Goal: Task Accomplishment & Management: Manage account settings

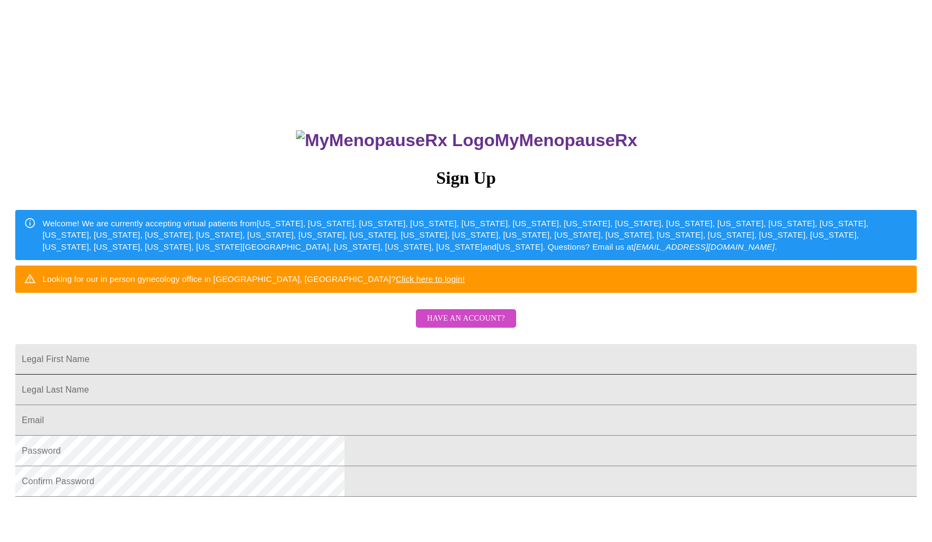
click at [492, 374] on input "Legal First Name" at bounding box center [465, 359] width 901 height 31
type input "[PERSON_NAME]"
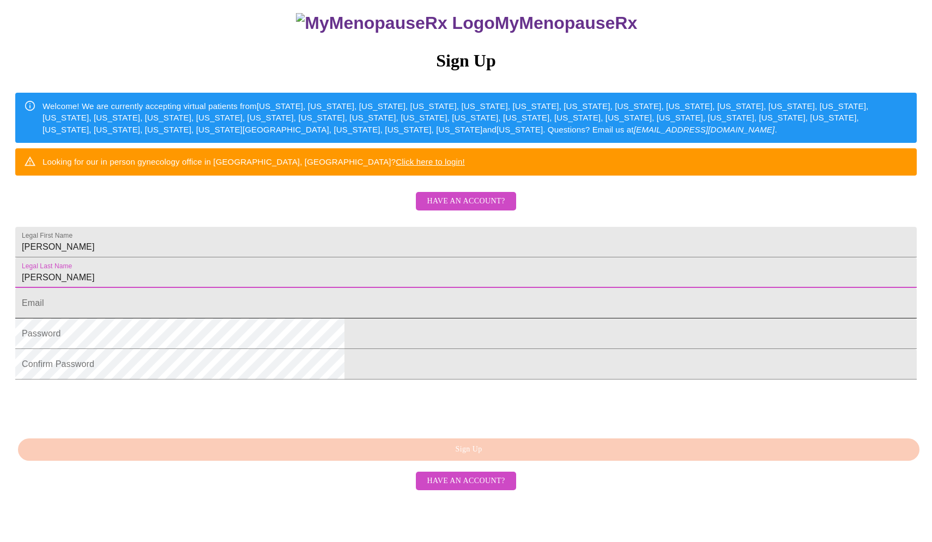
scroll to position [164, 0]
type input "[PERSON_NAME]"
click at [409, 318] on input "Legal First Name" at bounding box center [465, 303] width 901 height 31
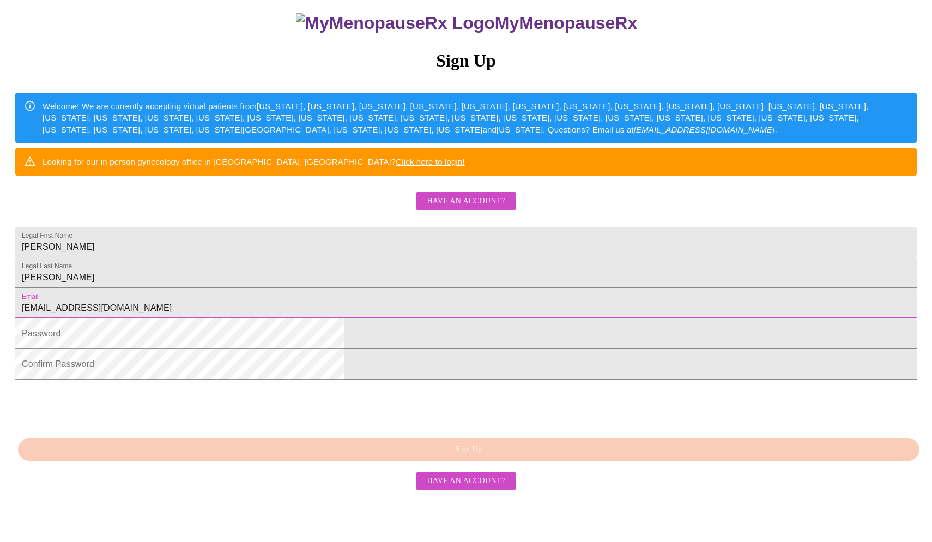
type input "[EMAIL_ADDRESS][DOMAIN_NAME]"
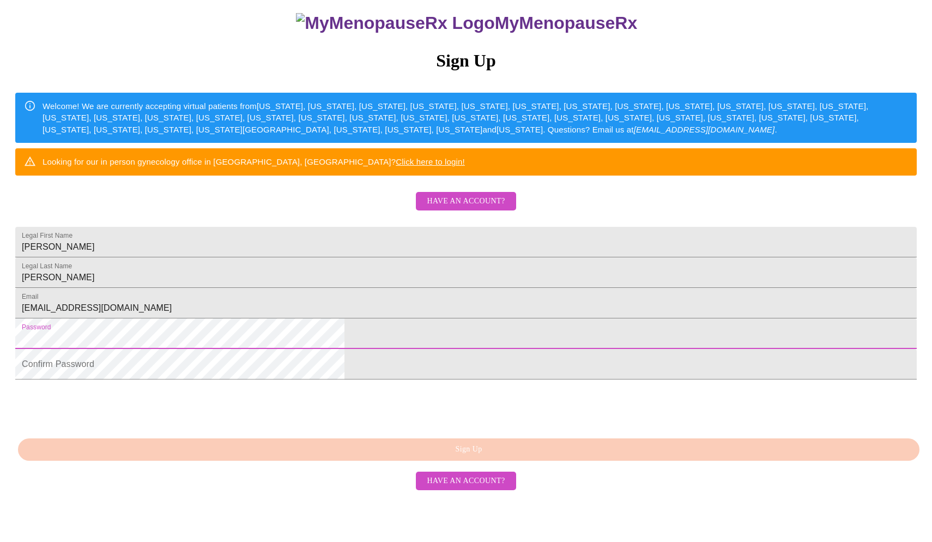
click at [472, 197] on span "Have an account?" at bounding box center [466, 202] width 78 height 14
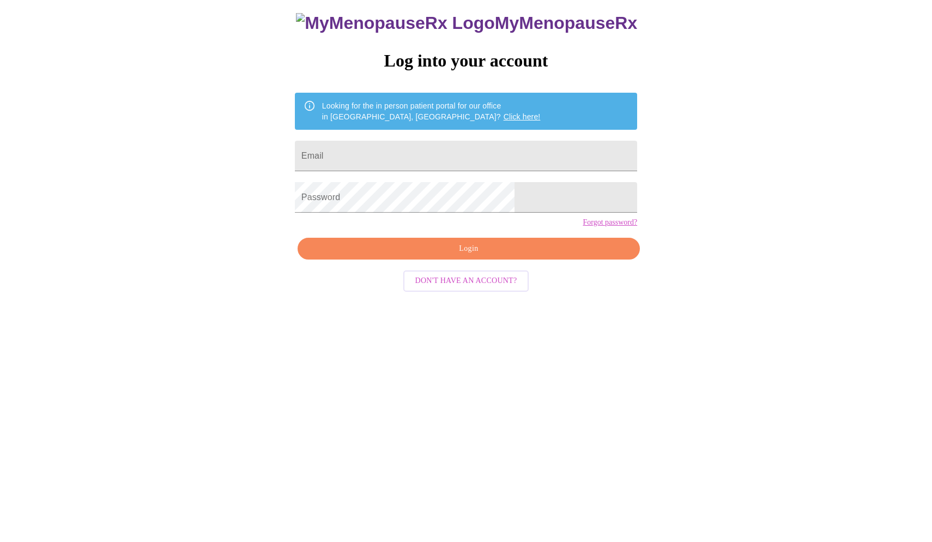
scroll to position [11, 0]
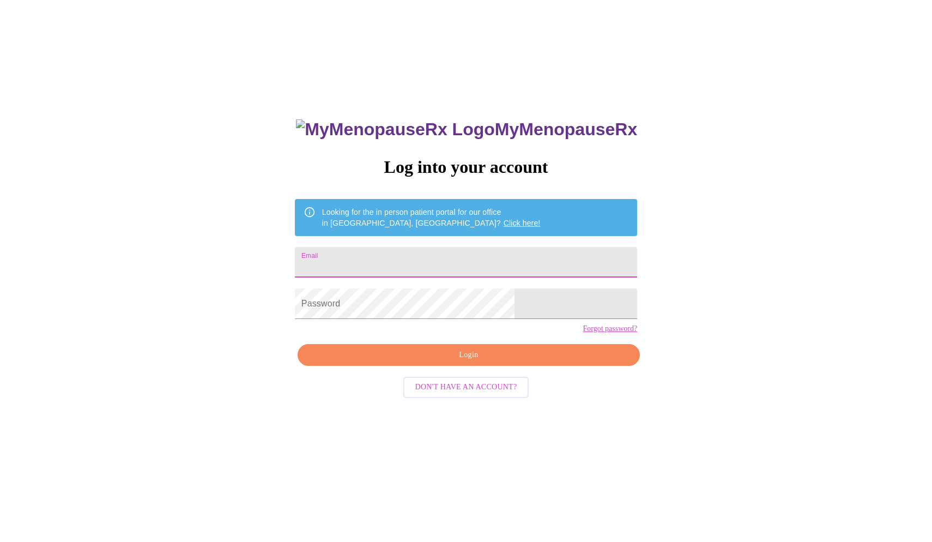
type input "[EMAIL_ADDRESS][DOMAIN_NAME]"
drag, startPoint x: 477, startPoint y: 264, endPoint x: 354, endPoint y: 264, distance: 123.2
click at [354, 264] on div "MyMenopauseRx Log into your account Looking for the in person patient portal fo…" at bounding box center [466, 373] width 364 height 542
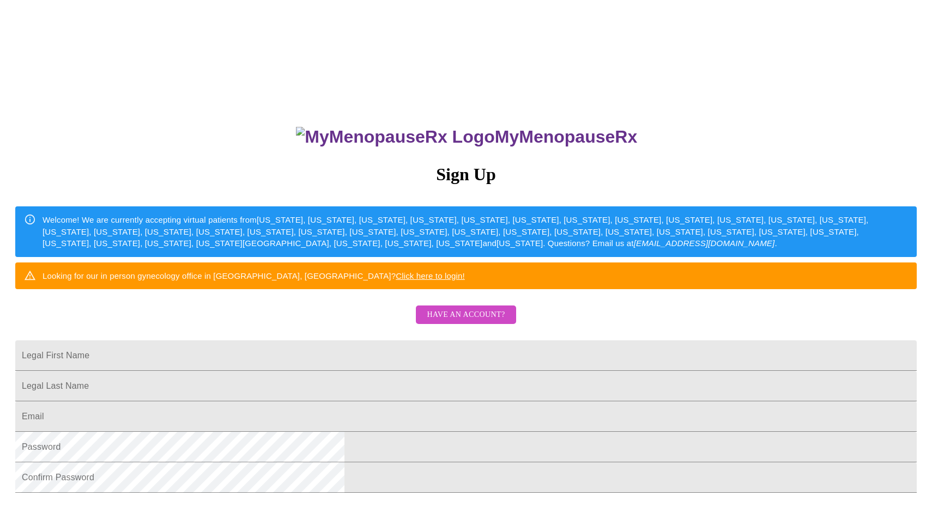
click at [488, 322] on span "Have an account?" at bounding box center [466, 315] width 78 height 14
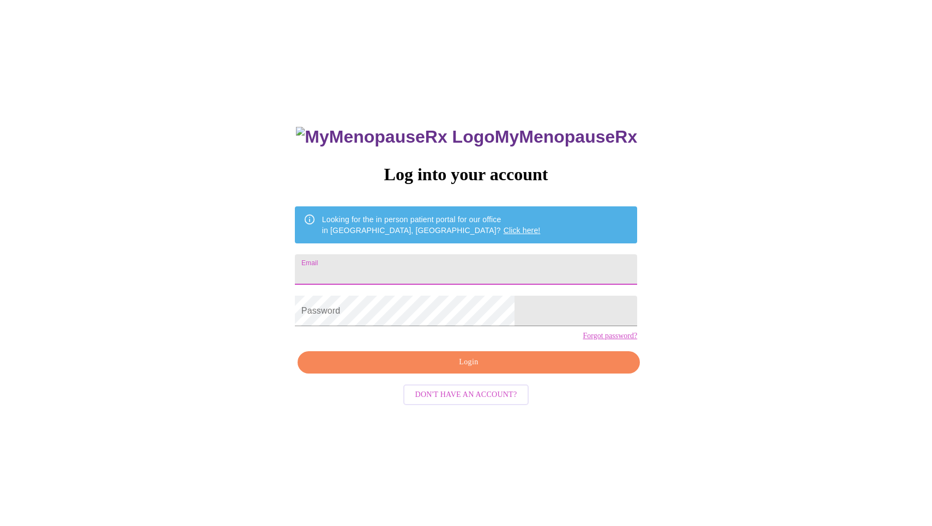
click at [422, 256] on input "Email" at bounding box center [466, 270] width 342 height 31
type input "[EMAIL_ADDRESS][DOMAIN_NAME]"
click at [583, 341] on link "Forgot password?" at bounding box center [610, 336] width 54 height 9
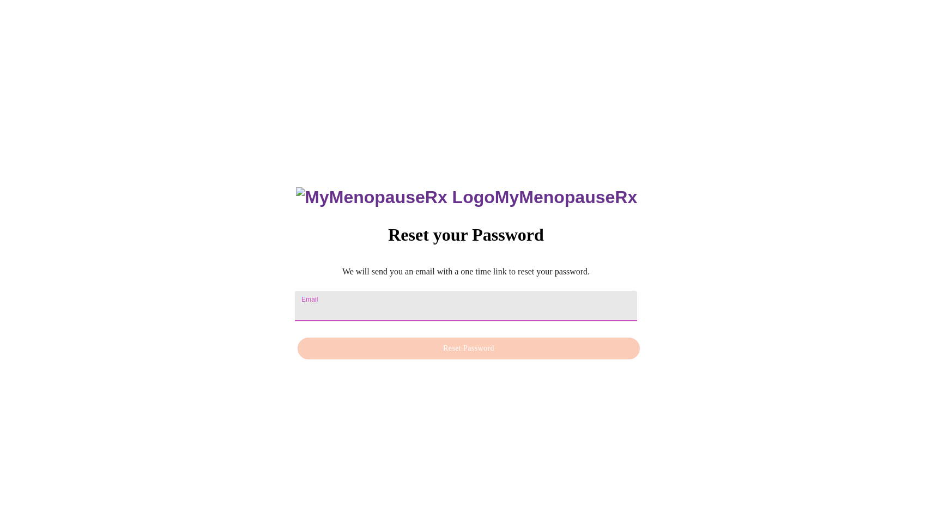
click at [449, 298] on input "Email" at bounding box center [466, 306] width 342 height 31
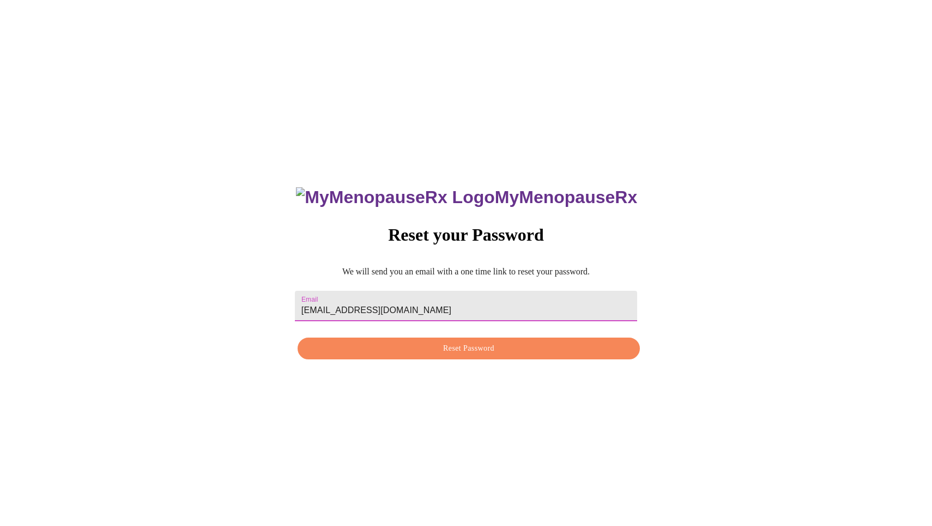
type input "[EMAIL_ADDRESS][DOMAIN_NAME]"
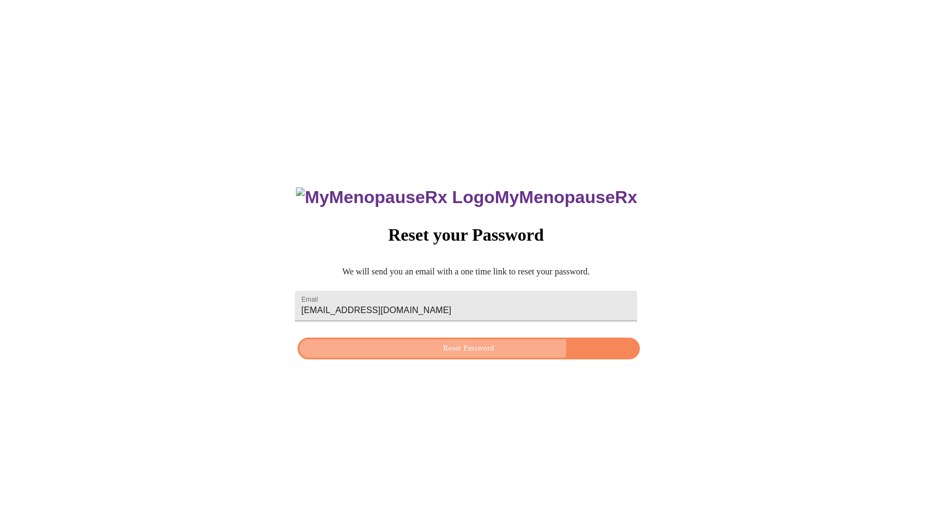
click at [468, 348] on span "Reset Password" at bounding box center [468, 349] width 317 height 14
